Goal: Task Accomplishment & Management: Complete application form

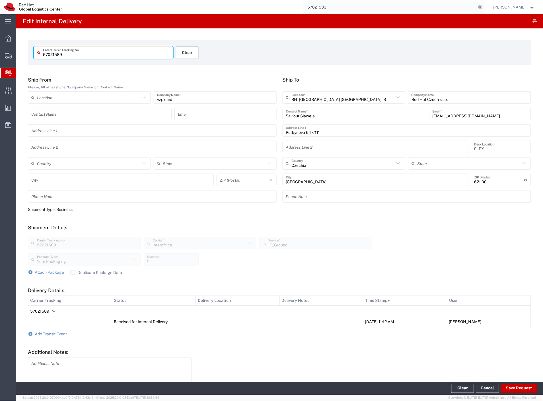
click at [180, 54] on button "Clear" at bounding box center [187, 52] width 23 height 13
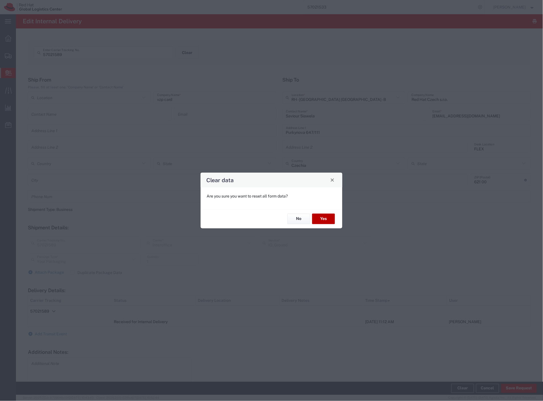
click at [317, 223] on button "Yes" at bounding box center [323, 219] width 23 height 11
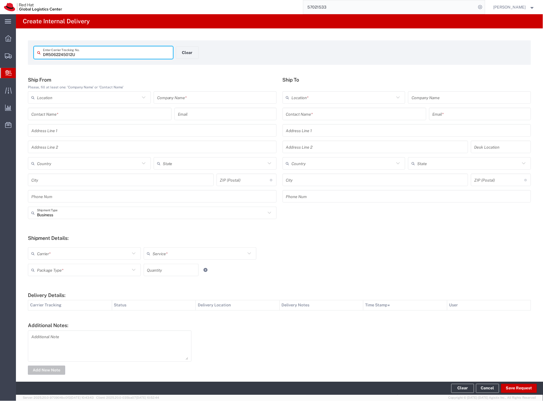
type input "DR5062245012U"
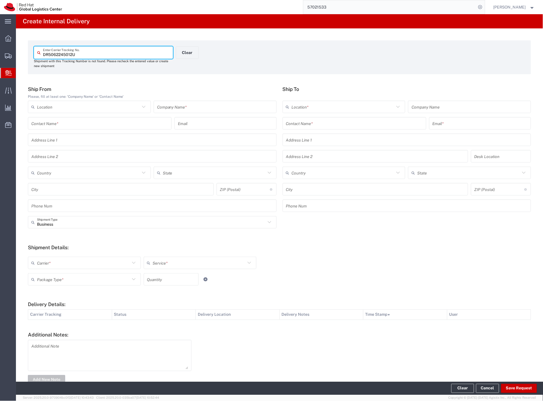
click at [224, 107] on input "text" at bounding box center [215, 107] width 116 height 10
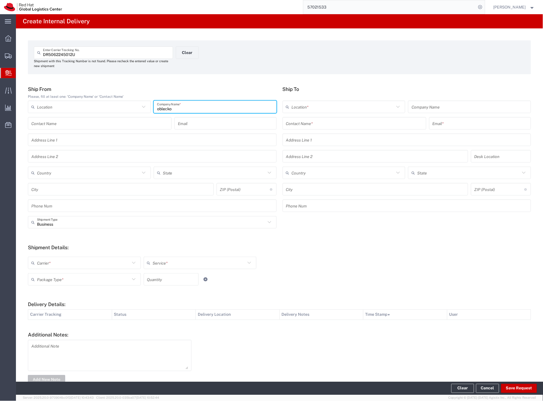
type input "oblecko"
click at [295, 120] on input "text" at bounding box center [354, 124] width 137 height 10
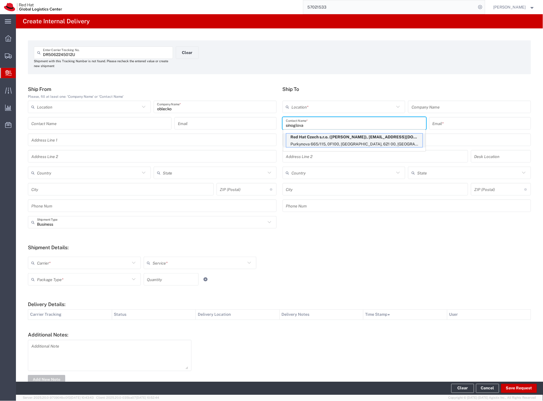
type input "sinoglova"
click at [317, 139] on p "Red Hat Czech s.r.o. ([PERSON_NAME]), [EMAIL_ADDRESS][DOMAIN_NAME]" at bounding box center [354, 137] width 136 height 7
type input "RH - [GEOGRAPHIC_DATA] [GEOGRAPHIC_DATA] - C"
type input "Red Hat Czech s.r.o."
type input "[PERSON_NAME]"
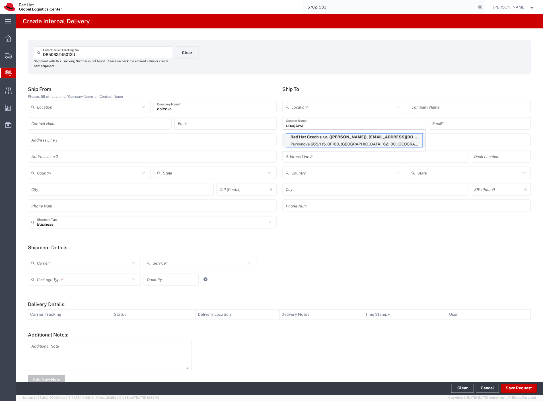
type input "[EMAIL_ADDRESS][DOMAIN_NAME]"
type input "Purkynova 665/115"
type input "0F100"
type input "Czechia"
type input "[GEOGRAPHIC_DATA]"
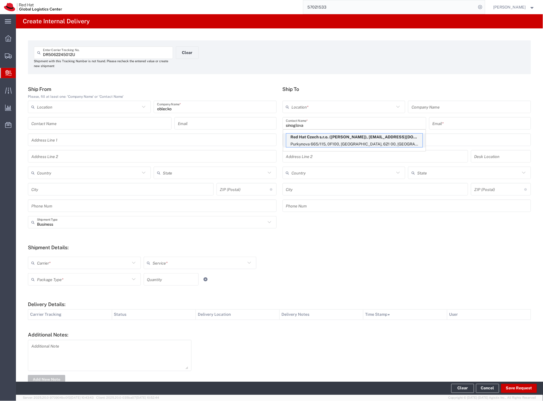
type input "621 00"
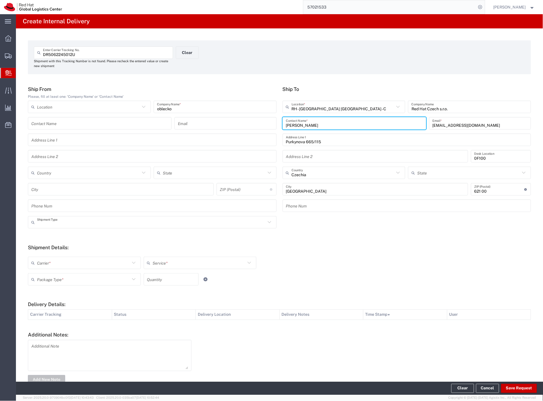
drag, startPoint x: 62, startPoint y: 224, endPoint x: 53, endPoint y: 240, distance: 18.3
click at [62, 227] on input "text" at bounding box center [151, 223] width 229 height 10
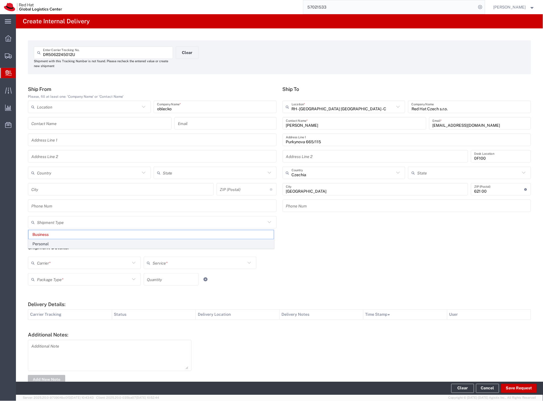
click at [51, 243] on span "Personal" at bounding box center [150, 244] width 245 height 9
type input "Personal"
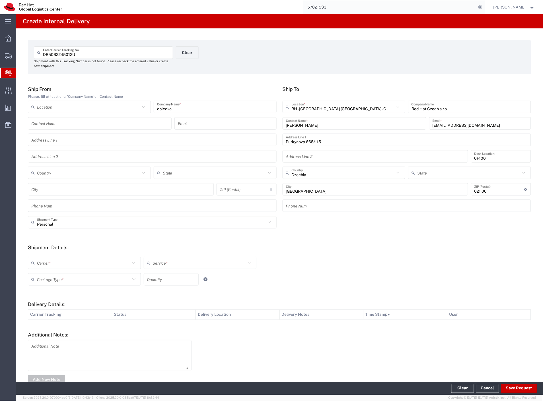
drag, startPoint x: 48, startPoint y: 263, endPoint x: 47, endPoint y: 269, distance: 6.3
click at [47, 265] on input "text" at bounding box center [83, 263] width 93 height 10
click at [46, 276] on span "Czech Post" at bounding box center [83, 275] width 111 height 9
type input "Czech Post"
click at [46, 279] on input "text" at bounding box center [83, 280] width 93 height 10
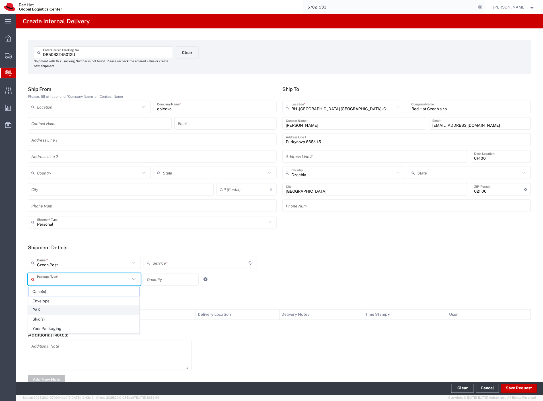
type input "Ground"
drag, startPoint x: 57, startPoint y: 330, endPoint x: 278, endPoint y: 364, distance: 223.4
click at [57, 330] on span "Your Packaging" at bounding box center [83, 329] width 111 height 9
type input "Your Packaging"
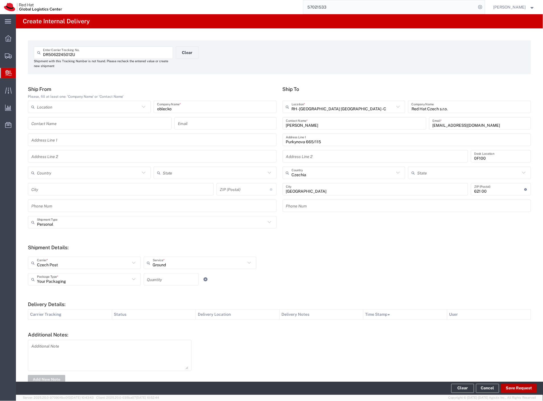
click at [533, 390] on button "Save Request" at bounding box center [519, 388] width 36 height 9
type input "Personal"
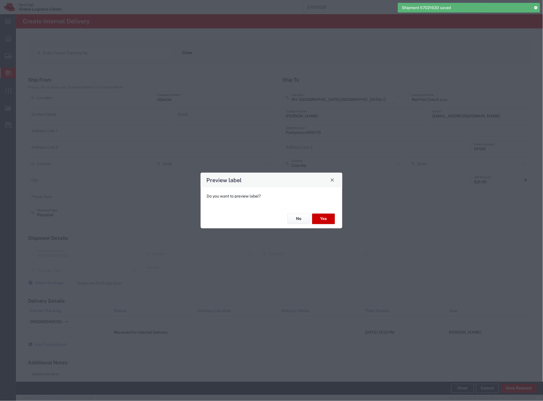
type input "Your Packaging"
type input "Ground"
type input "Czech Post"
click at [317, 216] on button "Yes" at bounding box center [323, 219] width 23 height 11
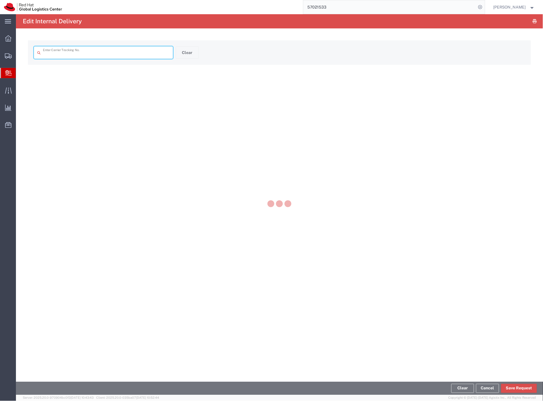
type input "DR5062245012U"
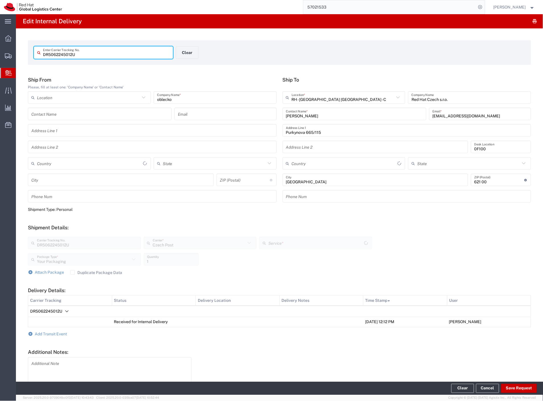
type input "Ground"
type input "Czechia"
click at [186, 53] on button "Clear" at bounding box center [187, 52] width 23 height 13
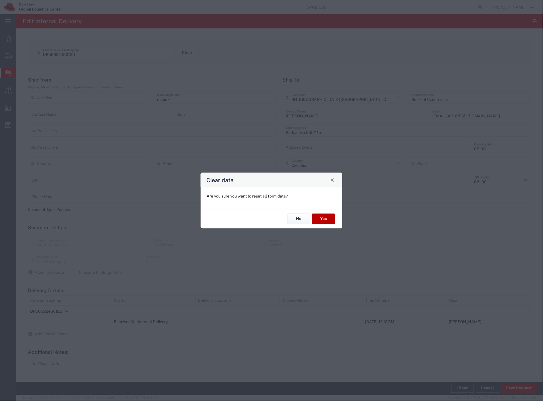
click at [328, 217] on button "Yes" at bounding box center [323, 219] width 23 height 11
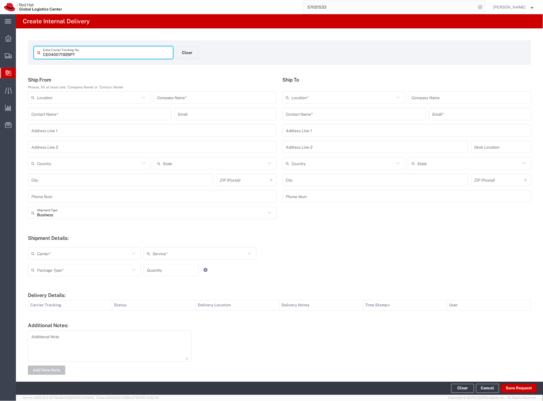
type input "CE040071929PT"
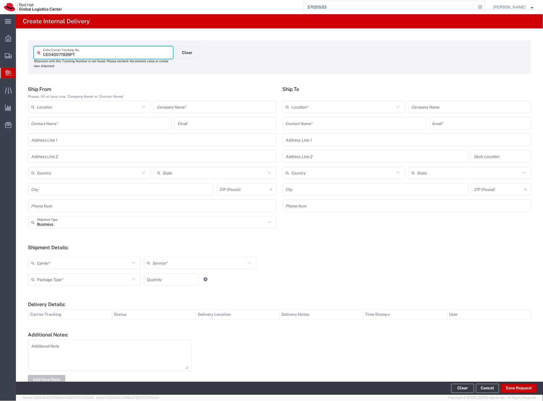
click at [203, 104] on input "text" at bounding box center [215, 107] width 116 height 10
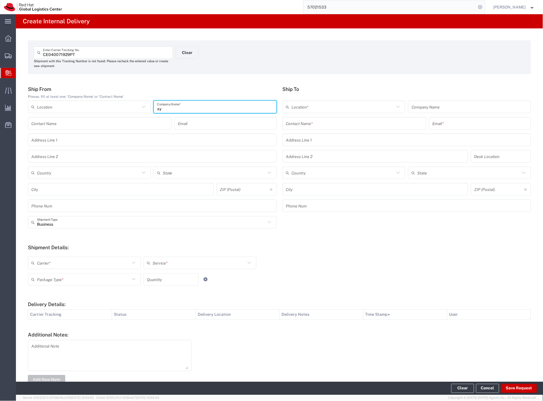
type input "xy"
click at [312, 124] on input "text" at bounding box center [354, 124] width 137 height 10
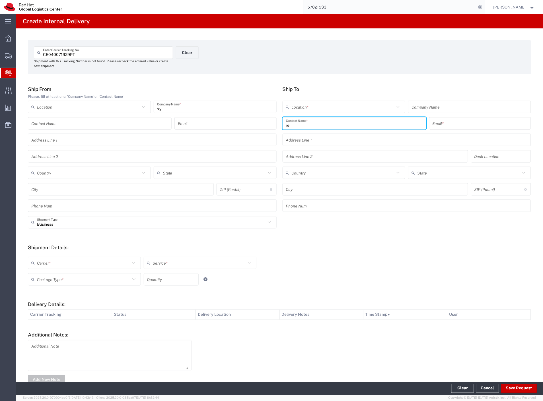
type input "r"
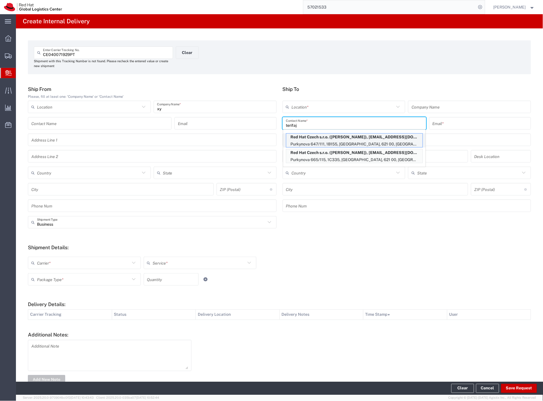
type input "terifaj"
click at [340, 140] on p "Red Hat Czech s.r.o. ([PERSON_NAME]), [EMAIL_ADDRESS][DOMAIN_NAME]" at bounding box center [354, 137] width 136 height 7
type input "RH - [GEOGRAPHIC_DATA] [GEOGRAPHIC_DATA] - B"
type input "Red Hat Czech s.r.o."
type input "[PERSON_NAME]"
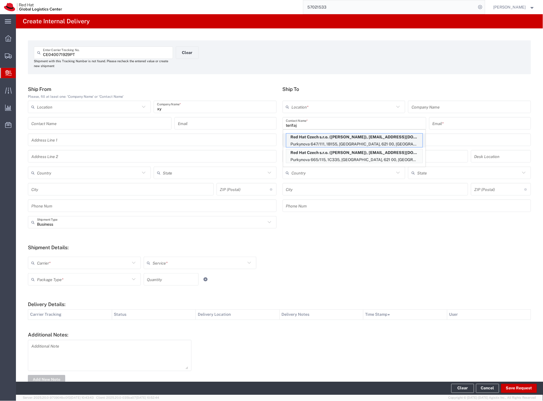
type input "[EMAIL_ADDRESS][DOMAIN_NAME]"
type input "Purkynova 647/111"
type input "1B155"
type input "Czechia"
type input "[GEOGRAPHIC_DATA]"
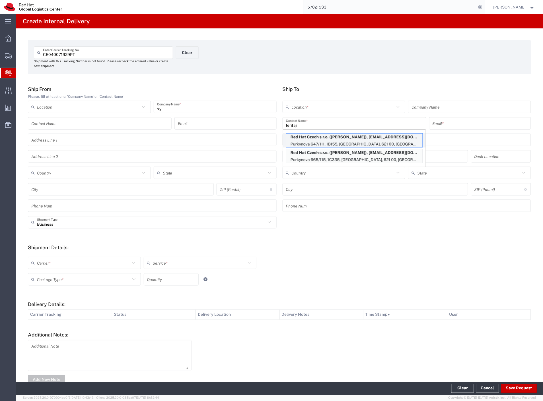
type input "621 00"
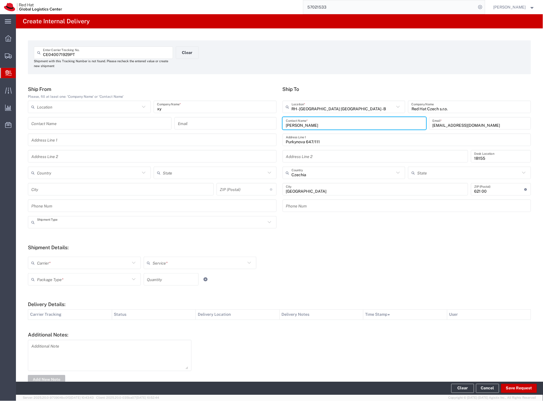
click at [67, 222] on input "text" at bounding box center [151, 223] width 229 height 10
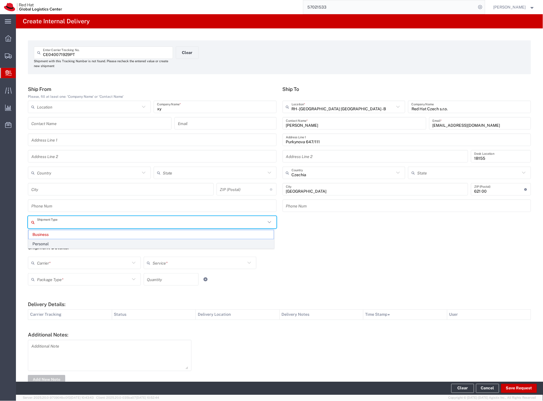
click at [55, 245] on span "Personal" at bounding box center [150, 244] width 245 height 9
type input "Personal"
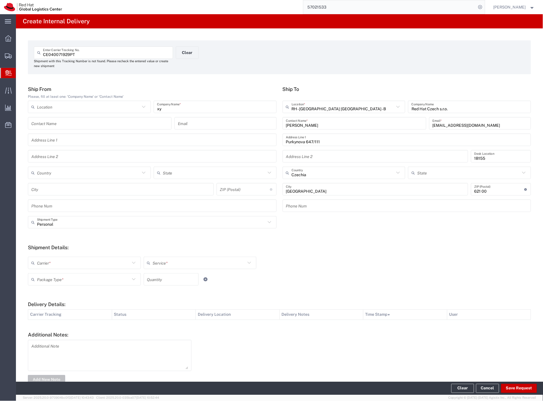
click at [51, 262] on input "text" at bounding box center [83, 263] width 93 height 10
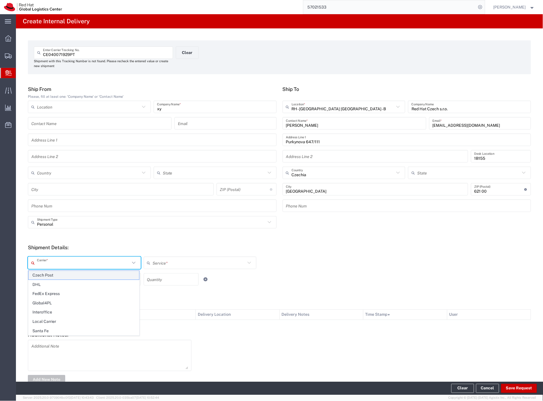
click at [47, 276] on span "Czech Post" at bounding box center [83, 275] width 111 height 9
type input "Czech Post"
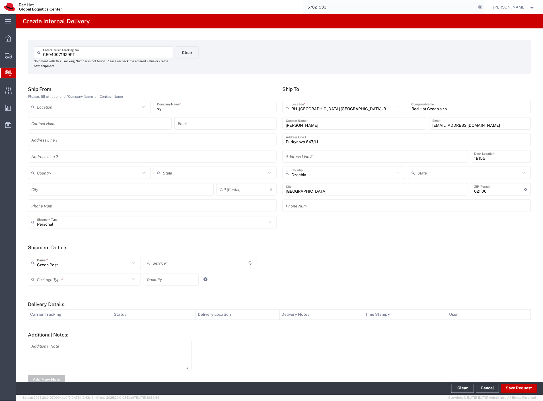
type input "Ground"
click at [46, 282] on input "text" at bounding box center [83, 280] width 93 height 10
click at [48, 328] on span "Your Packaging" at bounding box center [83, 329] width 111 height 9
type input "Your Packaging"
click at [520, 390] on button "Save Request" at bounding box center [519, 388] width 36 height 9
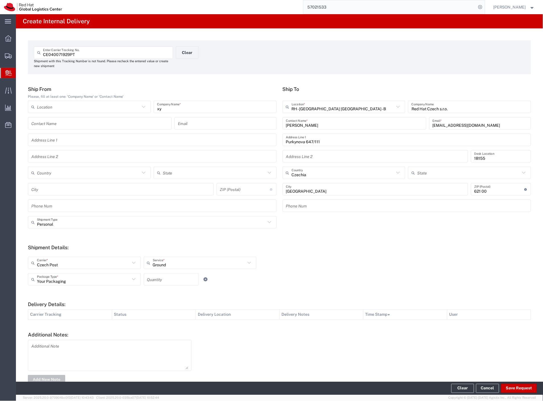
type input "Personal"
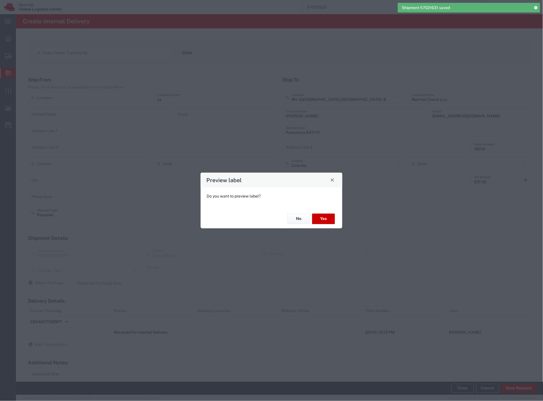
type input "Your Packaging"
type input "Ground"
click at [294, 221] on button "No" at bounding box center [298, 219] width 23 height 11
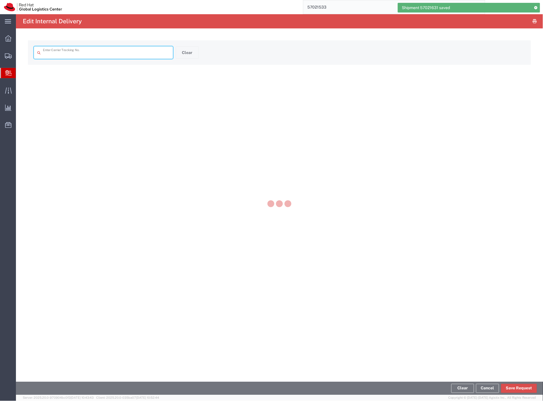
type input "CE040071929PT"
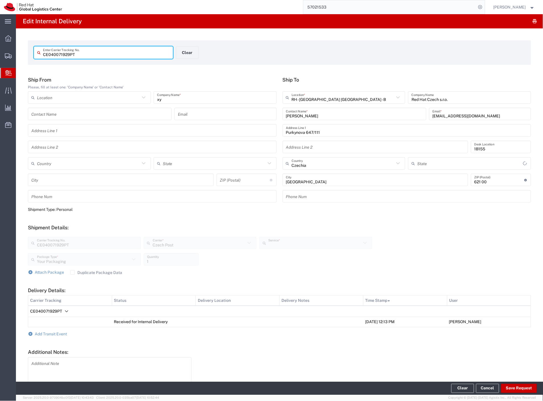
type input "Ground"
click at [532, 21] on icon "button" at bounding box center [534, 21] width 5 height 0
drag, startPoint x: 26, startPoint y: 73, endPoint x: 3, endPoint y: 65, distance: 24.8
click at [20, 73] on span "Internal Delivery" at bounding box center [18, 72] width 5 height 11
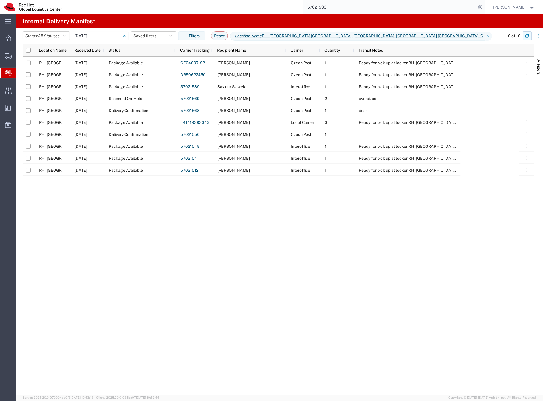
click at [525, 35] on icon "button" at bounding box center [527, 36] width 4 height 4
